Goal: Find specific page/section: Find specific page/section

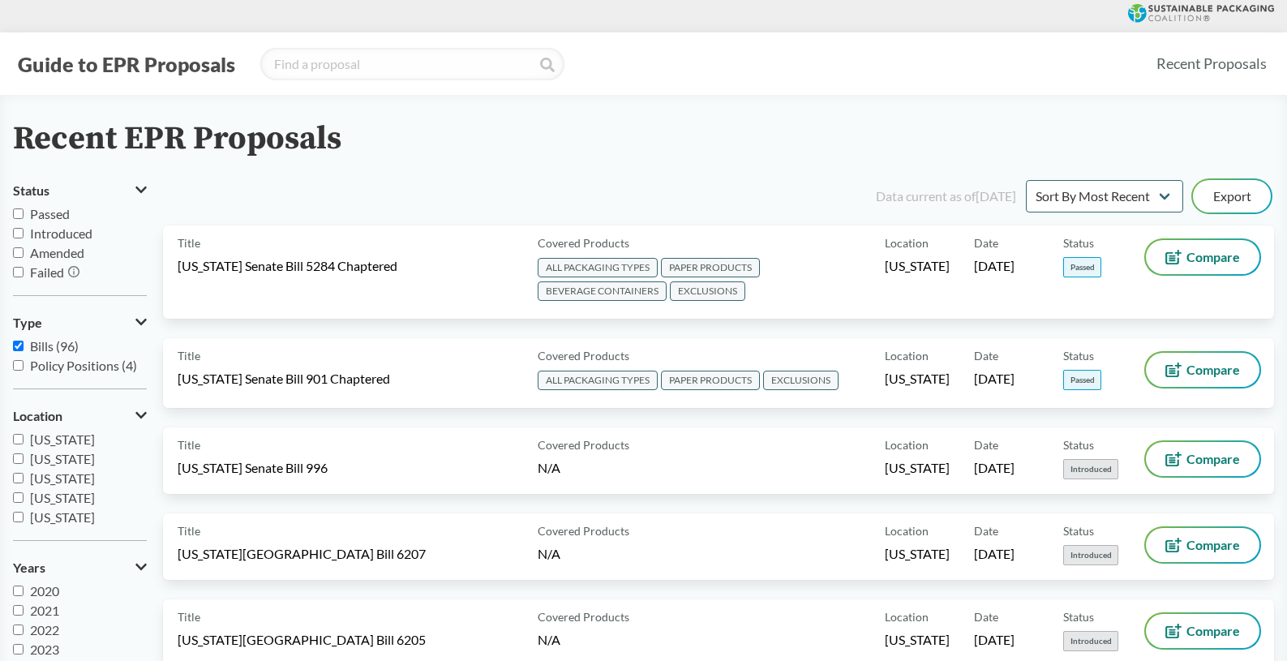
click at [20, 212] on input "Passed" at bounding box center [18, 213] width 11 height 11
checkbox input "true"
click at [1215, 62] on link "Recent Proposals" at bounding box center [1211, 63] width 125 height 36
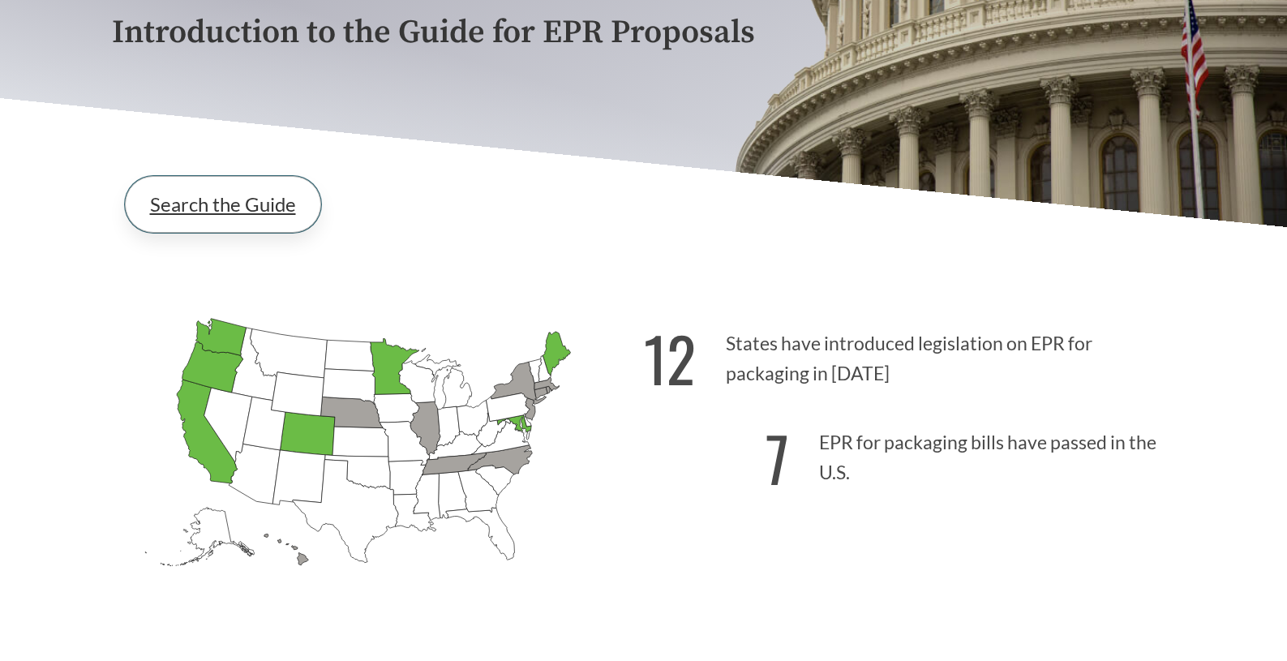
scroll to position [243, 0]
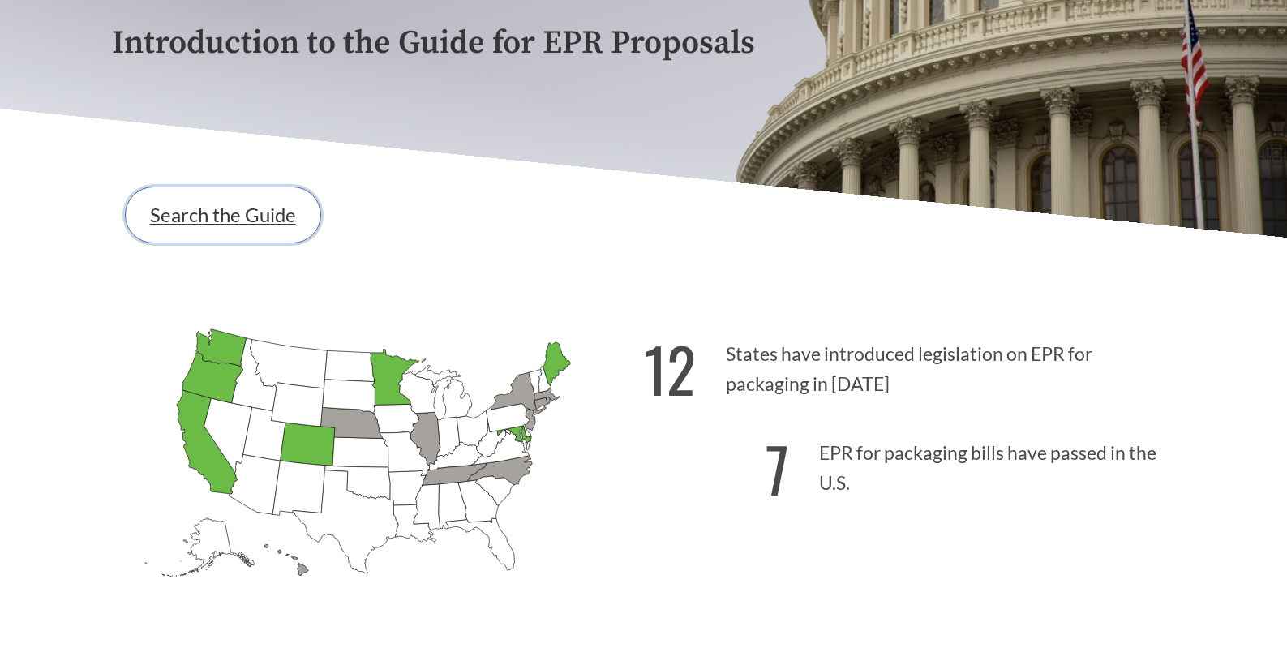
click at [254, 221] on link "Search the Guide" at bounding box center [223, 214] width 196 height 57
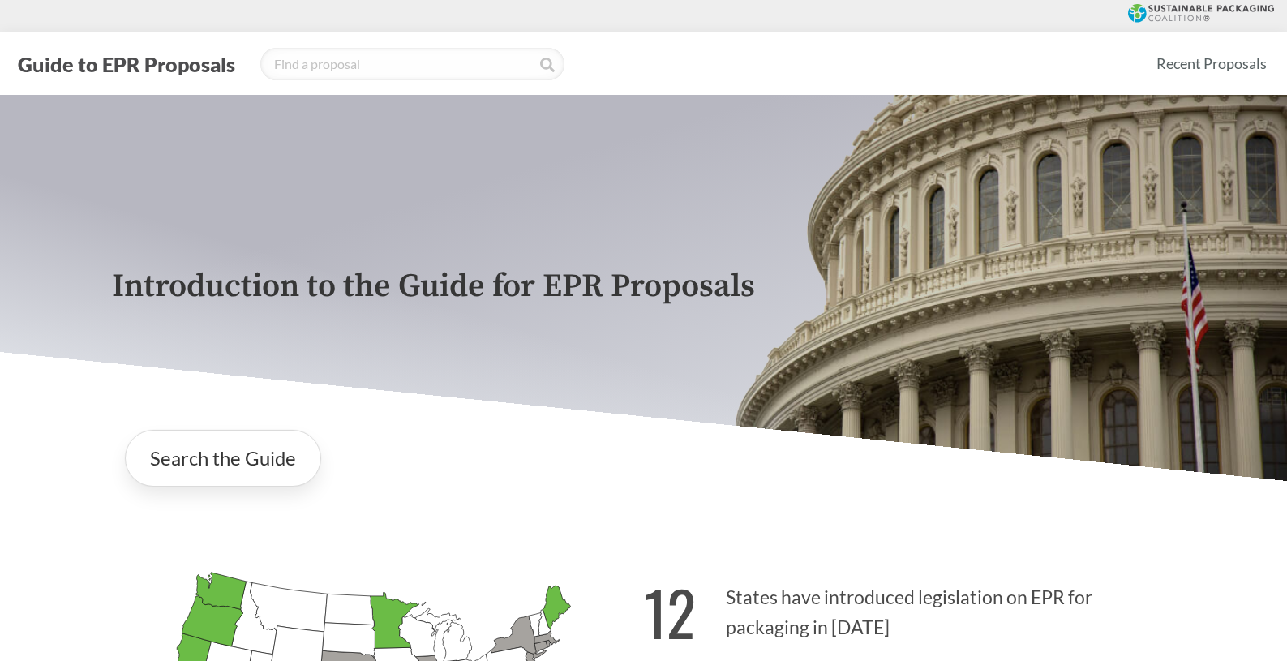
click at [1189, 7] on icon at bounding box center [1201, 13] width 146 height 19
